Goal: Navigation & Orientation: Find specific page/section

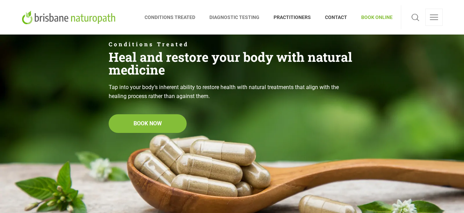
click at [256, 16] on span "DIAGNOSTIC TESTING" at bounding box center [235, 17] width 64 height 11
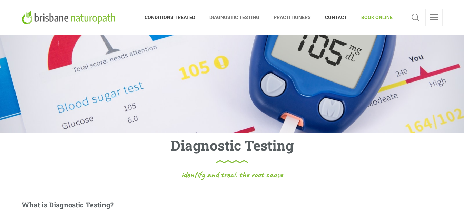
click at [302, 19] on span "PRACTITIONERS" at bounding box center [292, 17] width 51 height 11
